Goal: Information Seeking & Learning: Learn about a topic

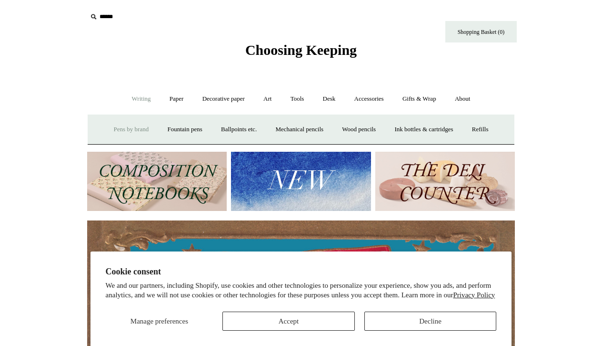
click at [134, 132] on link "Pens by brand +" at bounding box center [131, 129] width 52 height 25
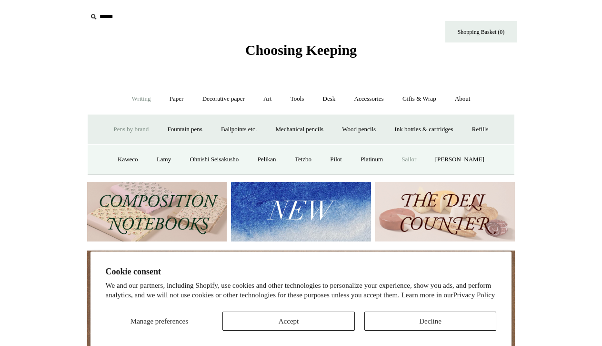
click at [420, 155] on link "Sailor" at bounding box center [409, 159] width 32 height 25
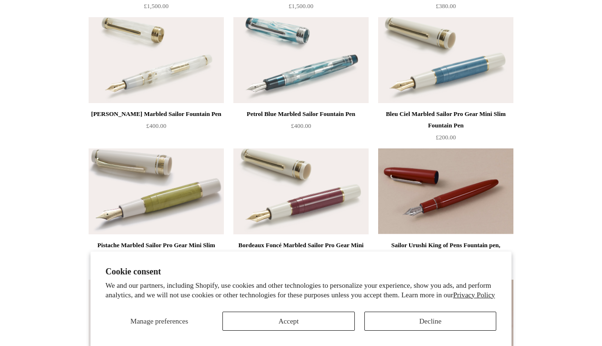
scroll to position [247, 0]
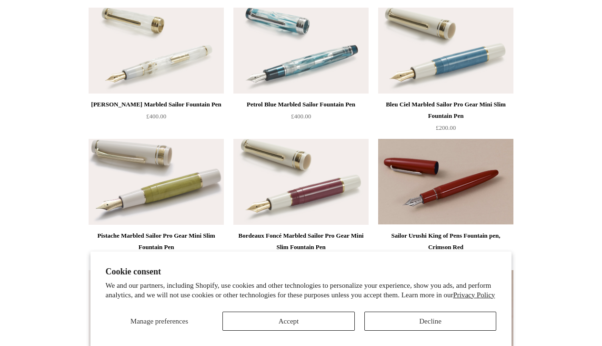
click at [440, 46] on img at bounding box center [445, 51] width 135 height 86
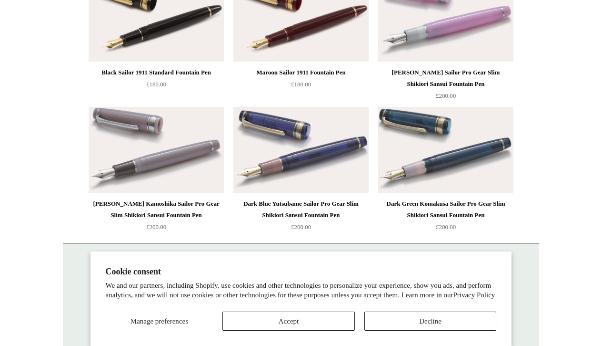
scroll to position [1067, 0]
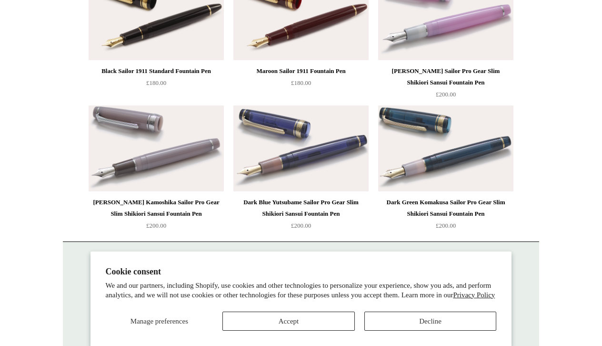
click at [422, 153] on img at bounding box center [445, 148] width 135 height 86
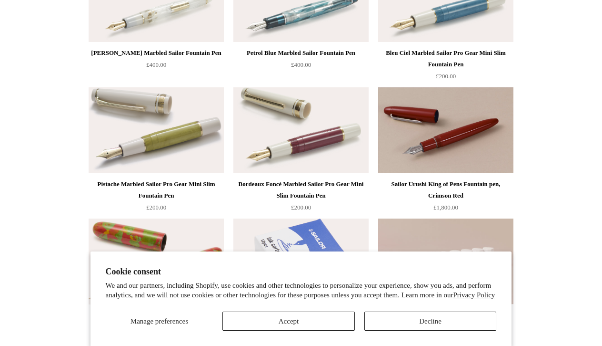
scroll to position [302, 0]
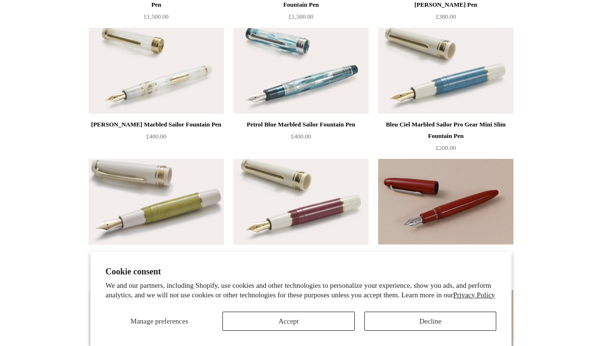
scroll to position [226, 0]
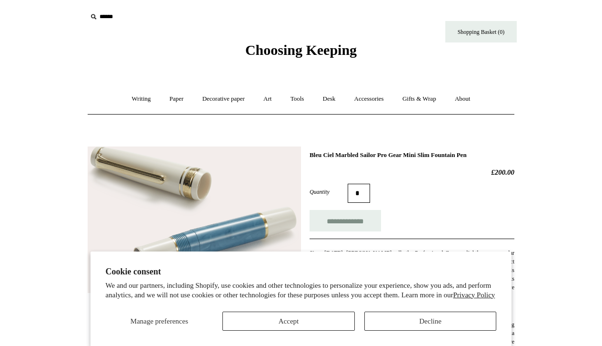
scroll to position [342, 0]
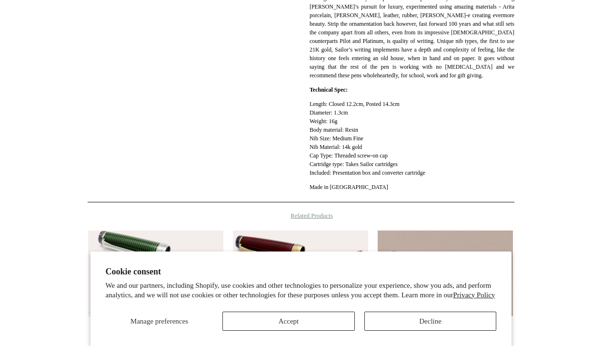
scroll to position [391, 0]
